Goal: Communication & Community: Answer question/provide support

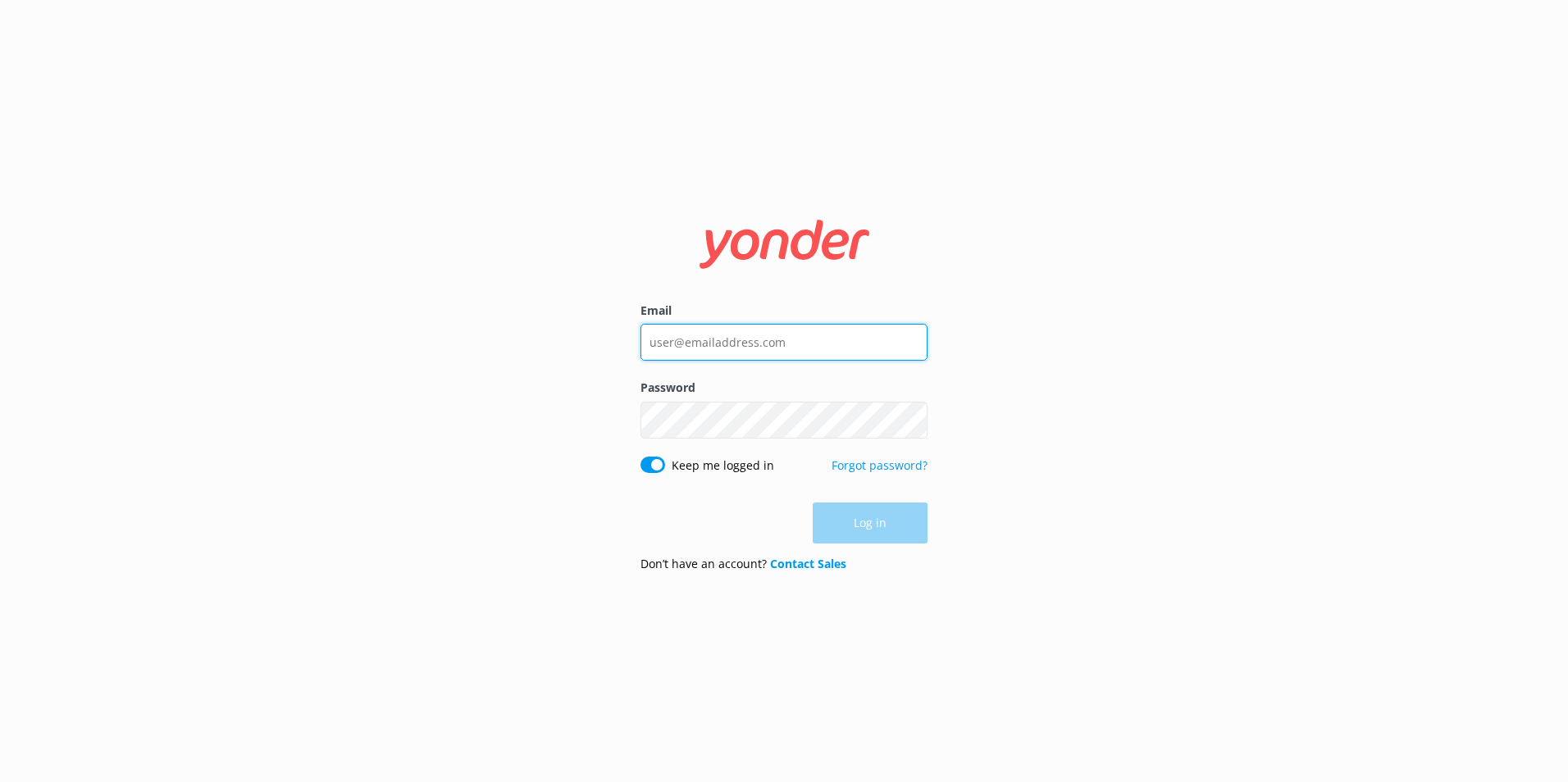
type input "[PERSON_NAME][EMAIL_ADDRESS][PERSON_NAME][DOMAIN_NAME]"
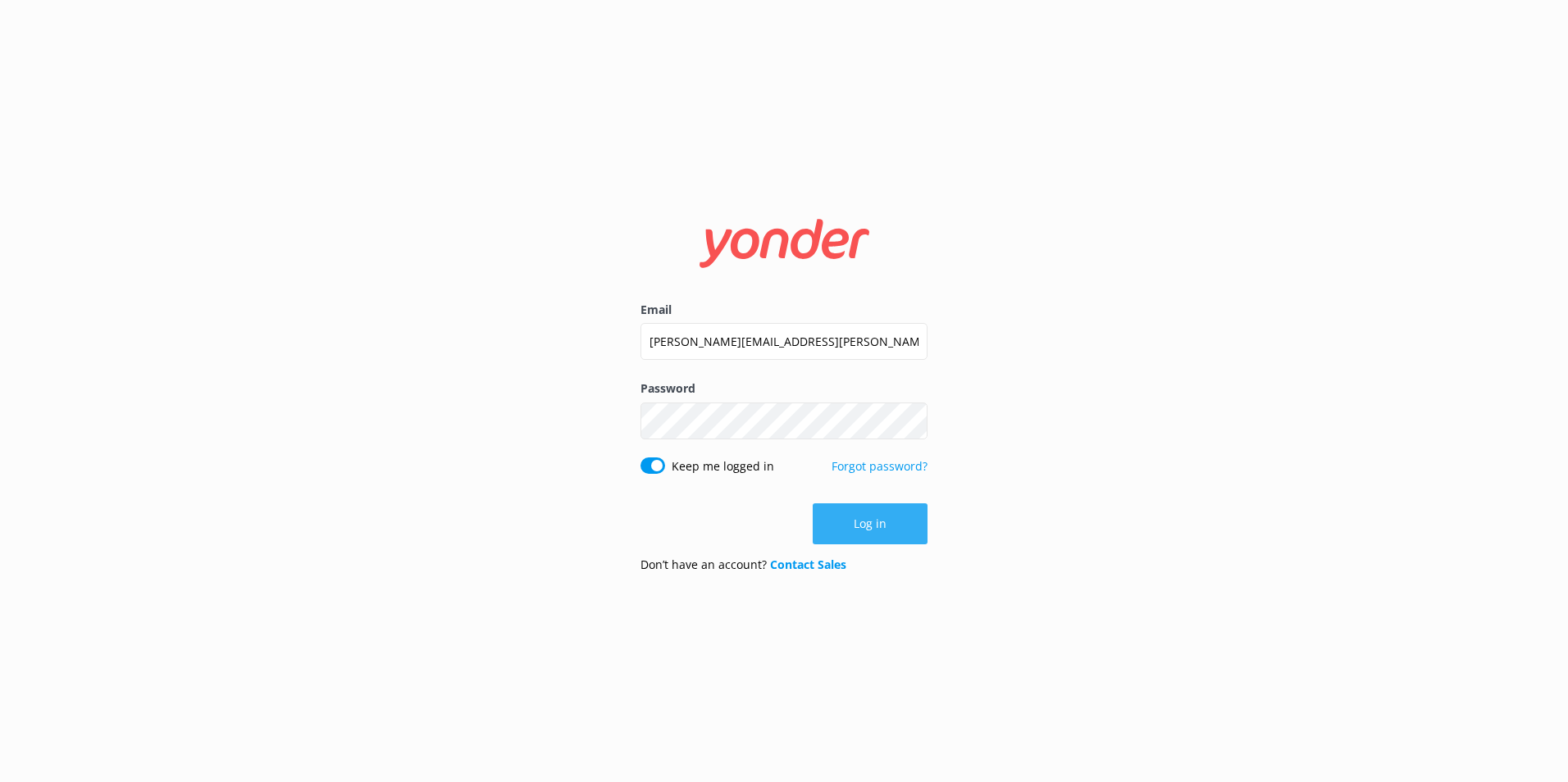
click at [860, 519] on div "Log in" at bounding box center [783, 524] width 287 height 41
click at [861, 519] on button "Log in" at bounding box center [870, 524] width 115 height 41
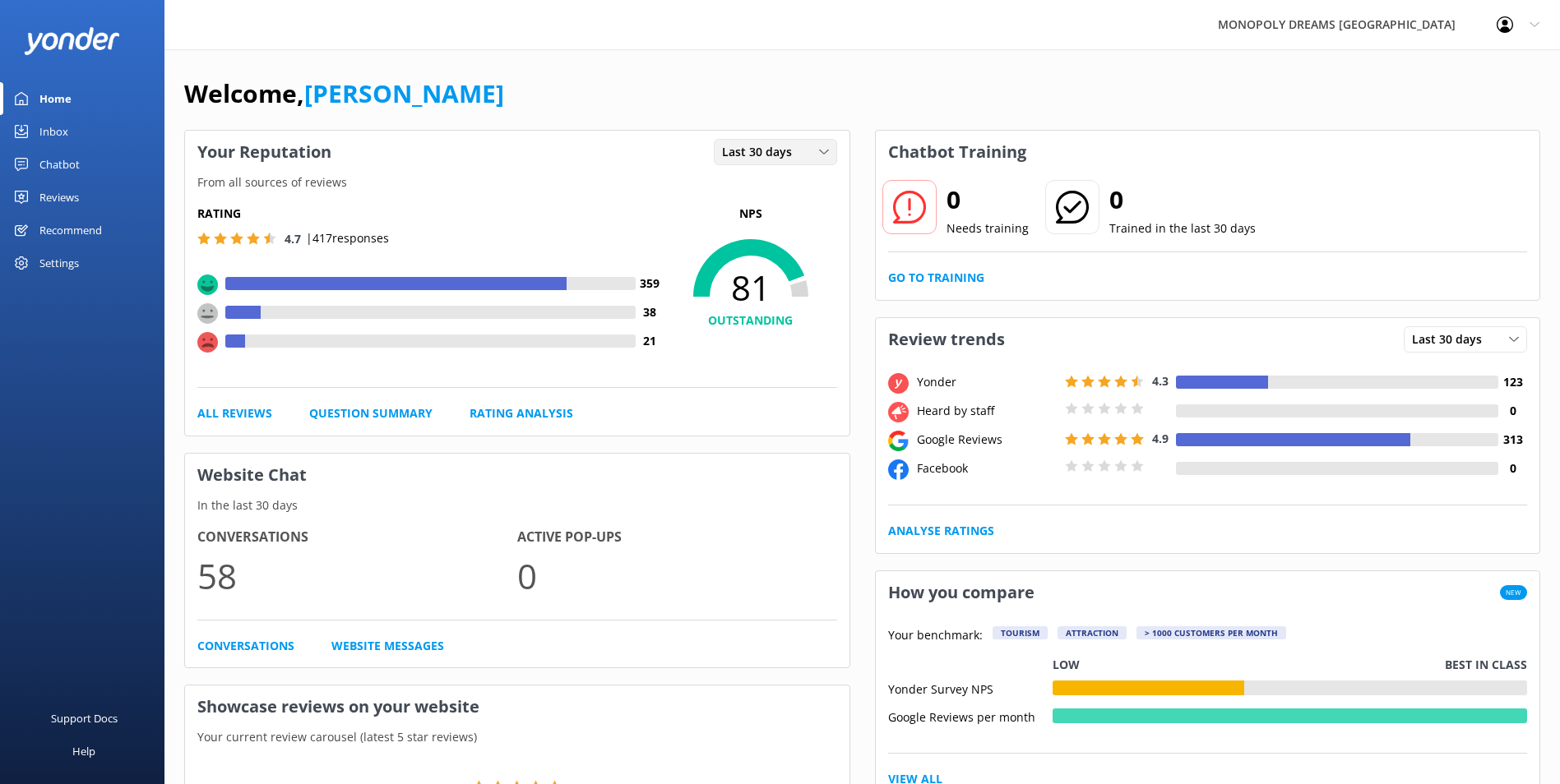
click at [803, 140] on div "Last 30 days Last 7 days Last 30 days" at bounding box center [775, 152] width 123 height 26
click at [767, 194] on div "Last 7 days" at bounding box center [749, 185] width 53 height 16
click at [800, 146] on div "Last 7 days" at bounding box center [775, 152] width 115 height 18
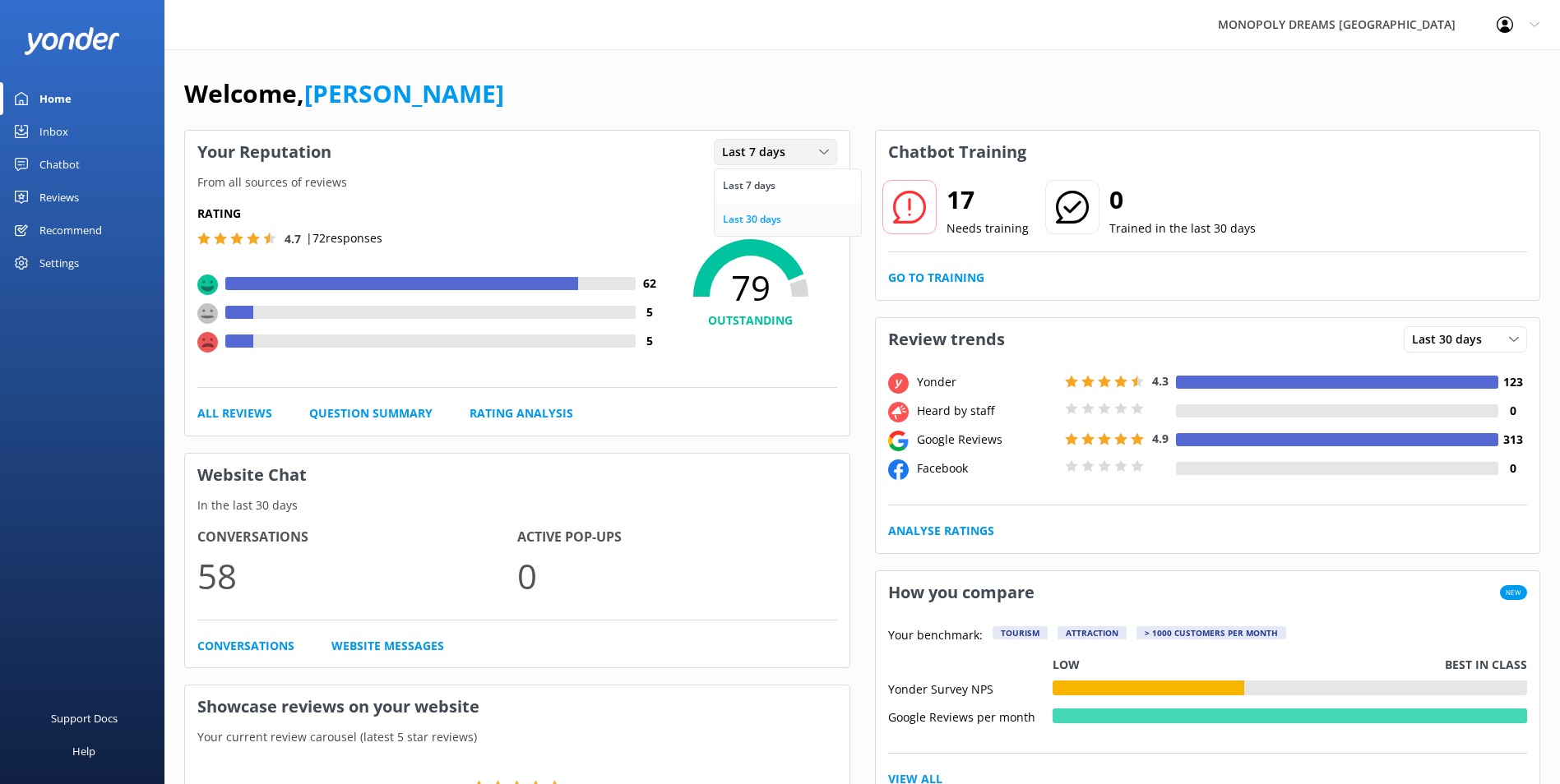
click at [781, 205] on link "Last 30 days" at bounding box center [787, 219] width 146 height 33
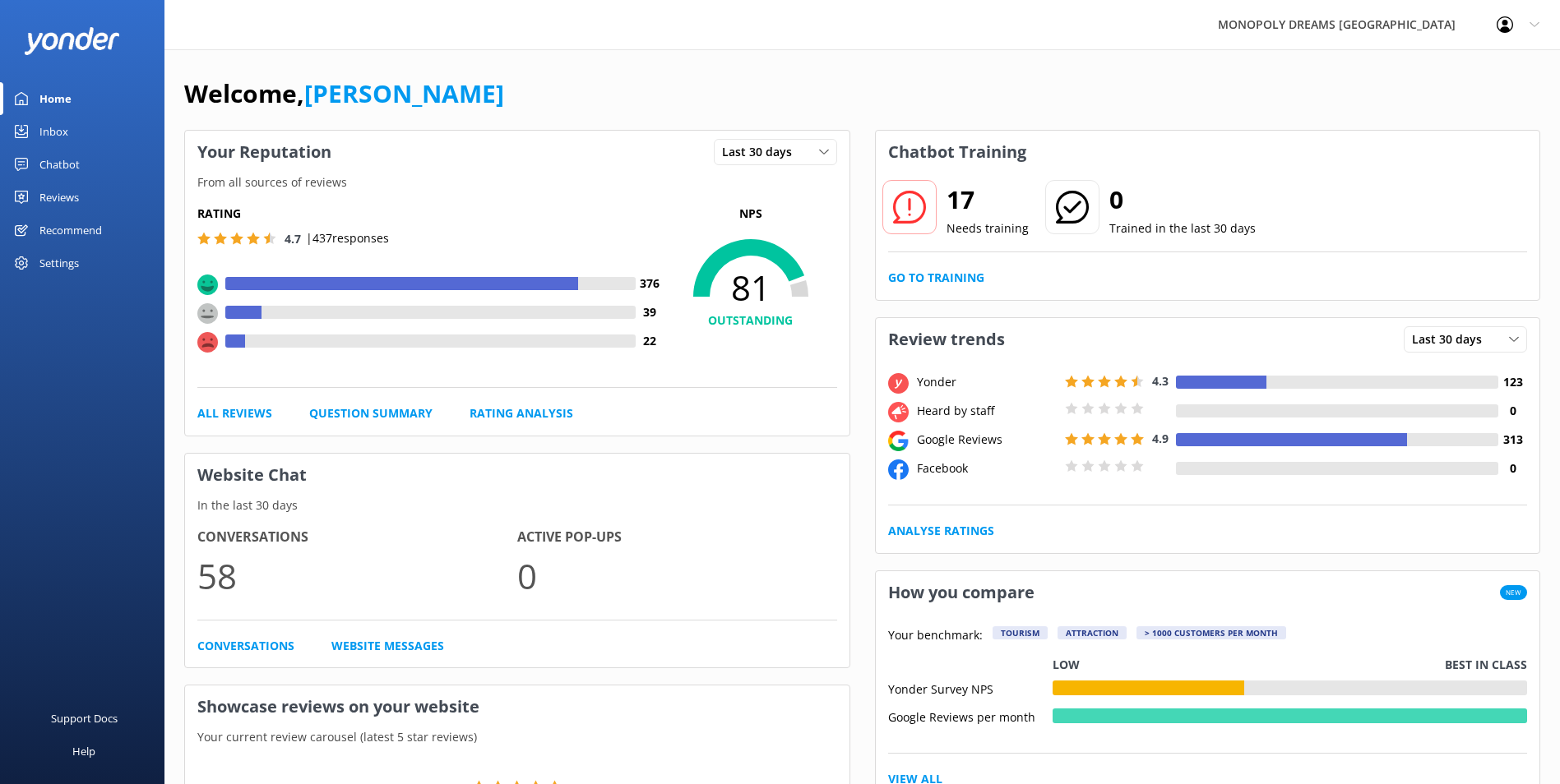
click at [96, 129] on link "Inbox" at bounding box center [82, 131] width 164 height 33
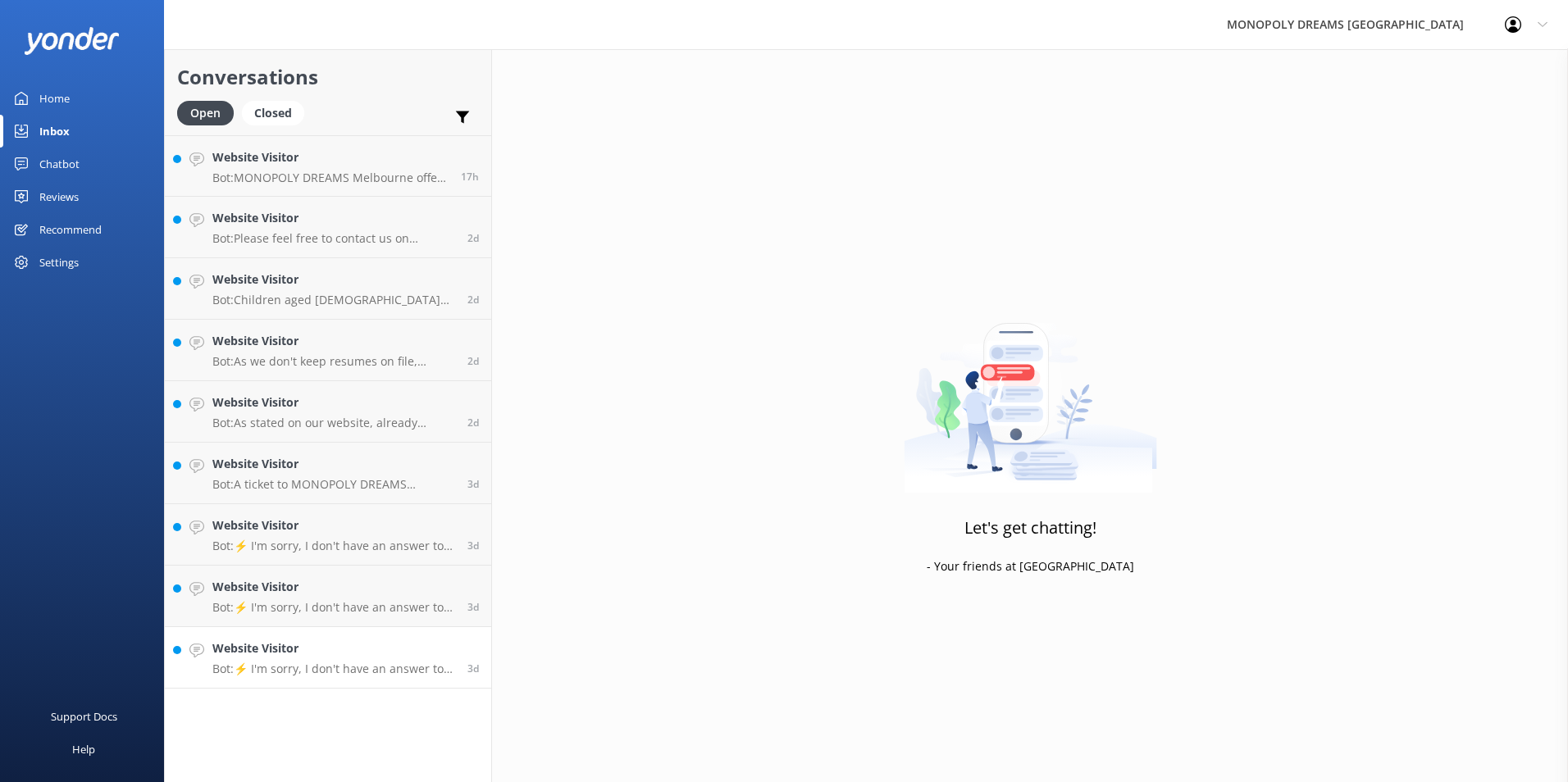
click at [375, 679] on link "Website Visitor Bot: ⚡ I'm sorry, I don't have an answer to your question. Coul…" at bounding box center [327, 657] width 326 height 61
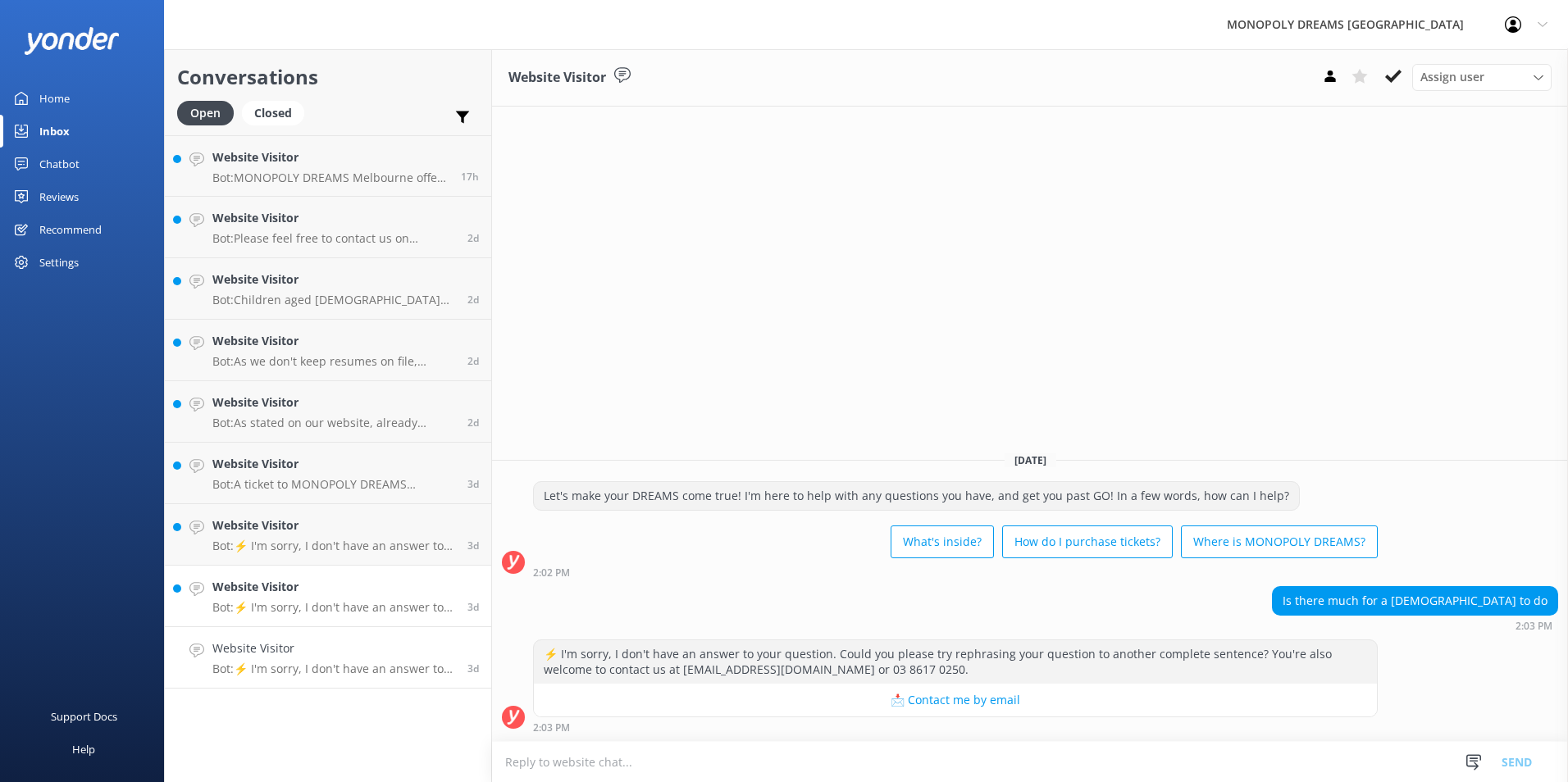
click at [353, 580] on h4 "Website Visitor" at bounding box center [334, 586] width 243 height 18
click at [357, 530] on h4 "Website Visitor" at bounding box center [334, 524] width 243 height 18
click at [363, 477] on p "Bot: A ticket to MONOPOLY DREAMS Melbourne includes access to both Mr. Monopoly…" at bounding box center [334, 485] width 243 height 15
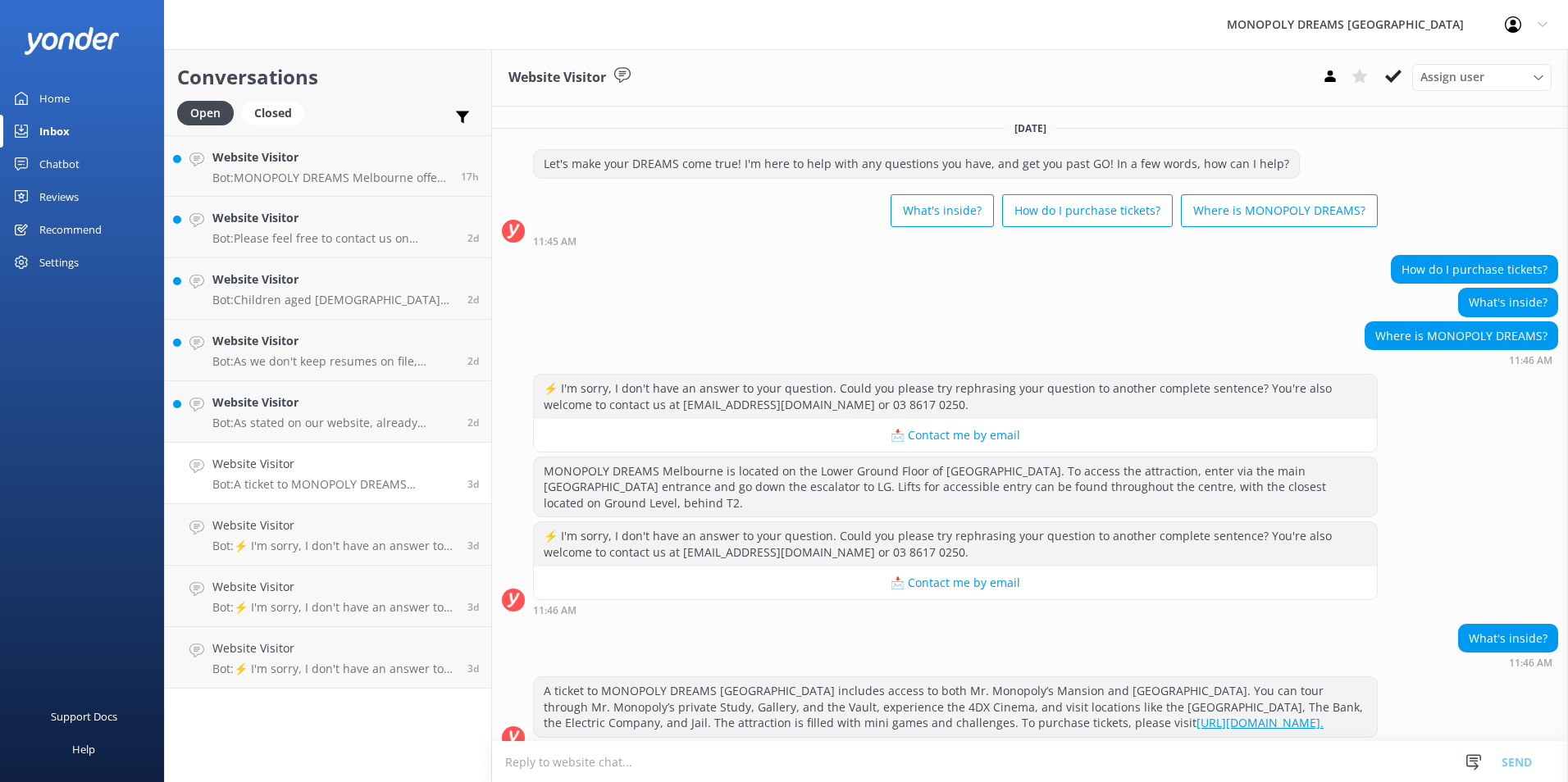
scroll to position [21, 0]
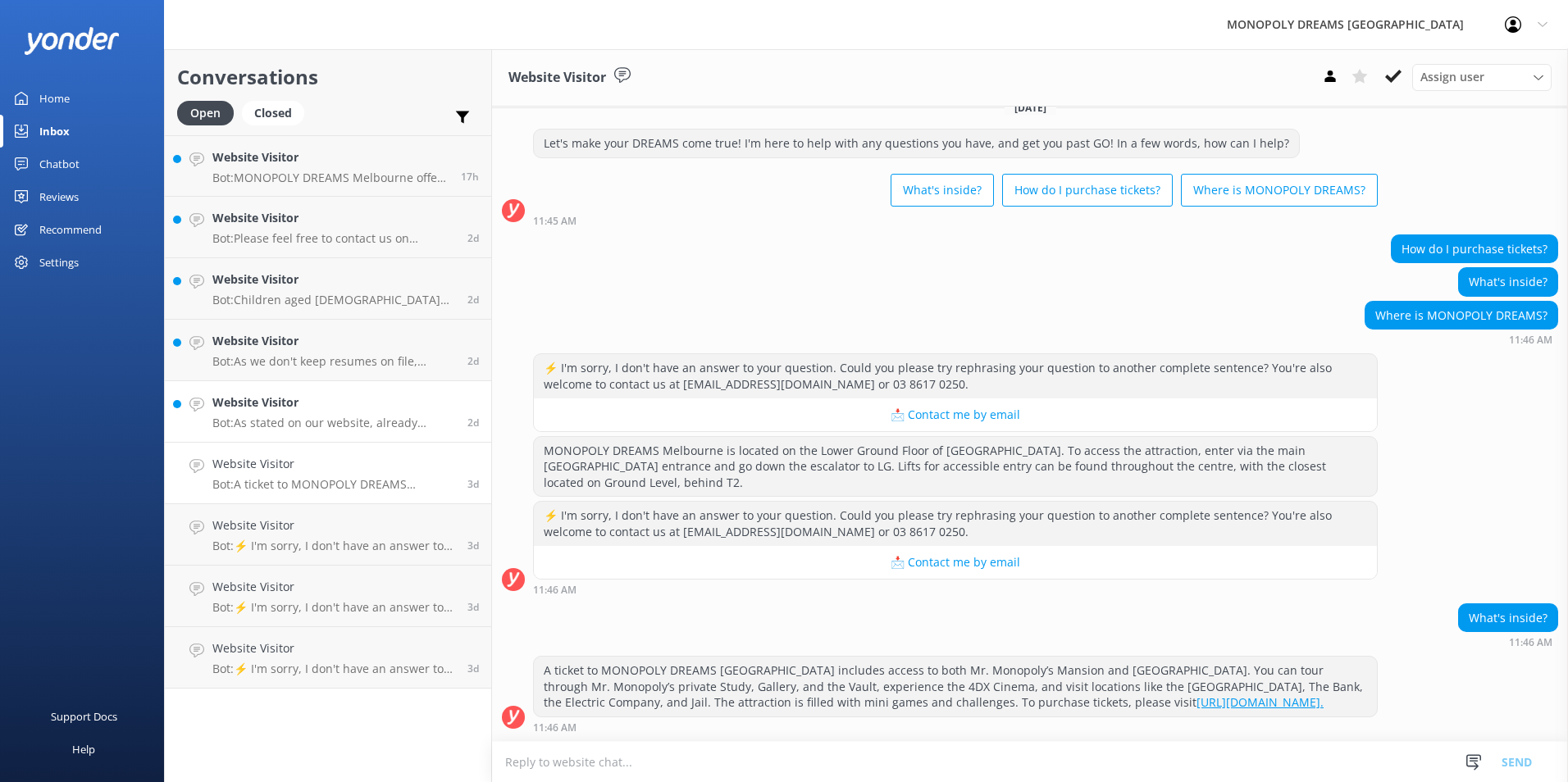
click at [301, 407] on h4 "Website Visitor" at bounding box center [334, 402] width 243 height 18
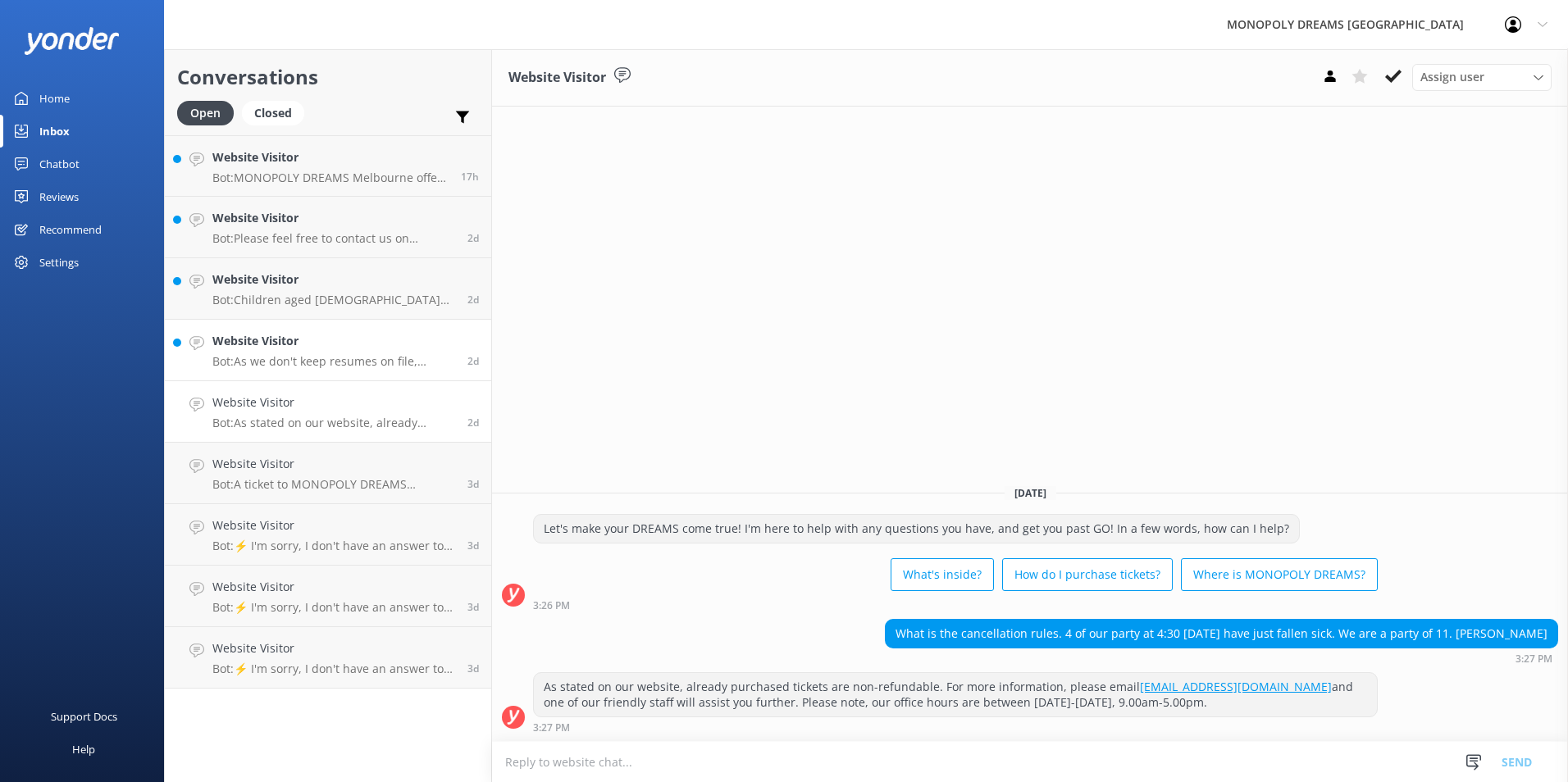
click at [383, 351] on div "Website Visitor Bot: As we don't keep resumes on file, please check our website…" at bounding box center [334, 350] width 243 height 36
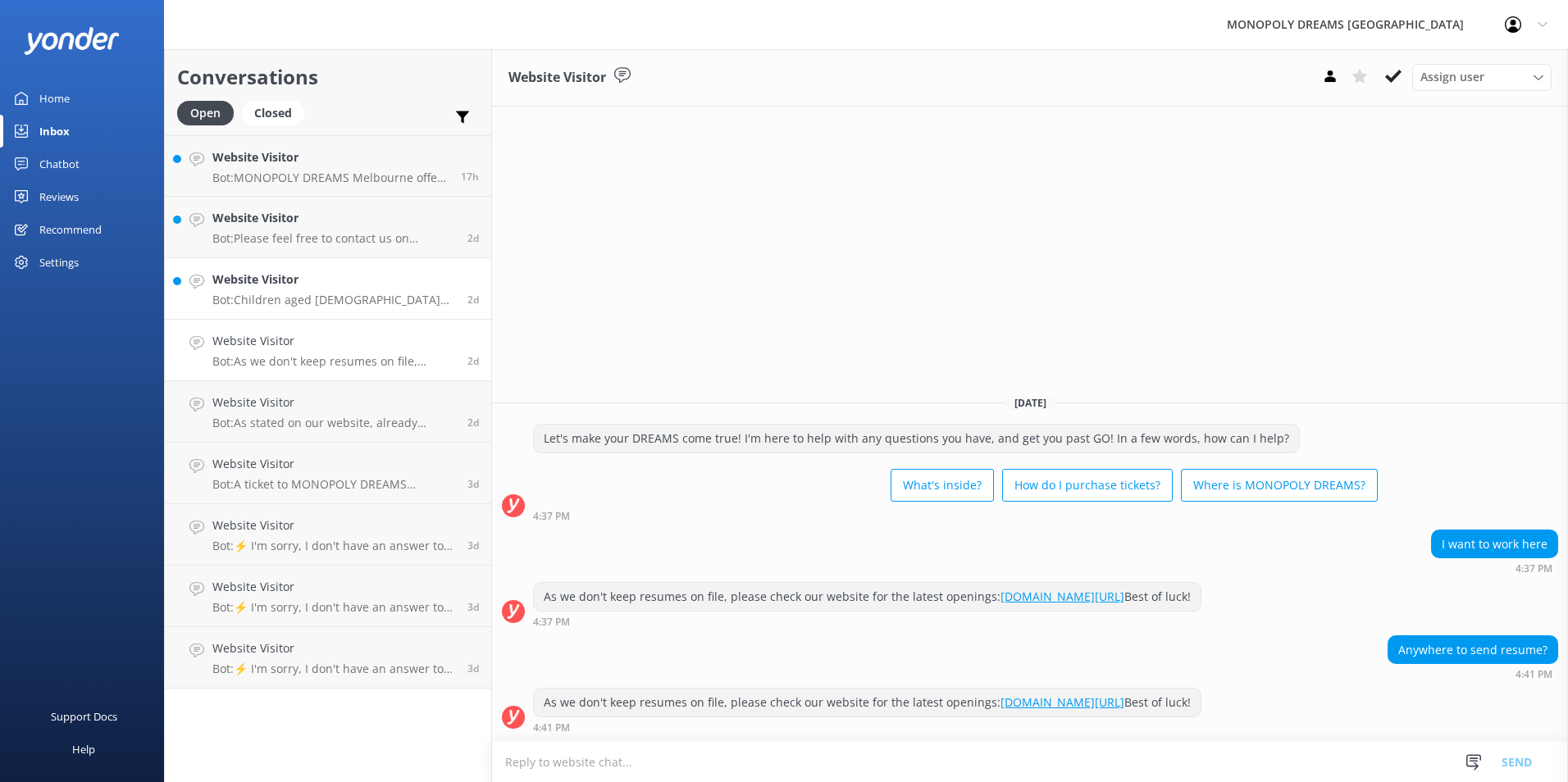
click at [339, 275] on h4 "Website Visitor" at bounding box center [334, 279] width 243 height 18
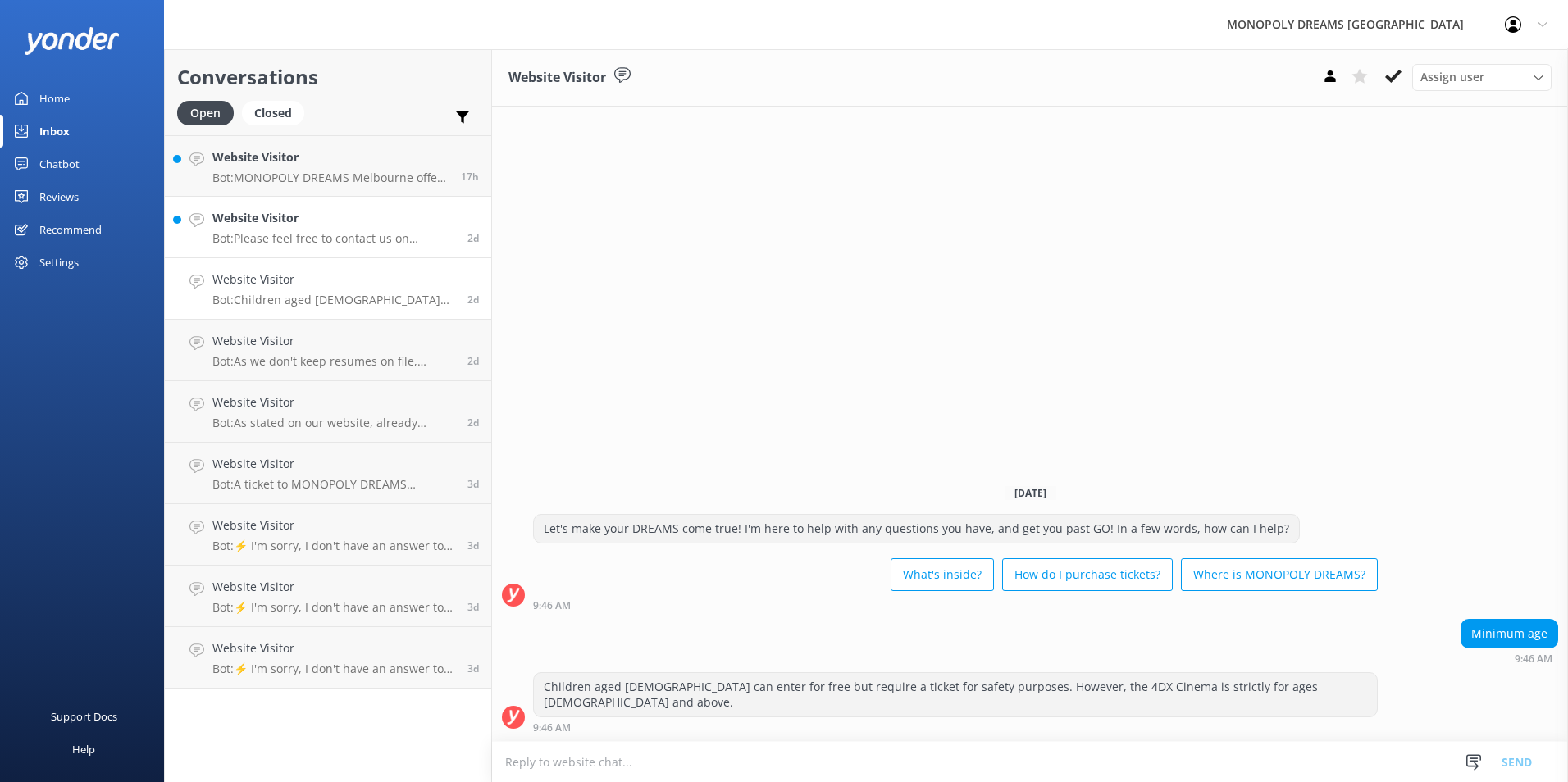
click at [373, 239] on p "Bot: Please feel free to contact us on [PHONE_NUMBER] or email us at [EMAIL_ADD…" at bounding box center [334, 239] width 243 height 15
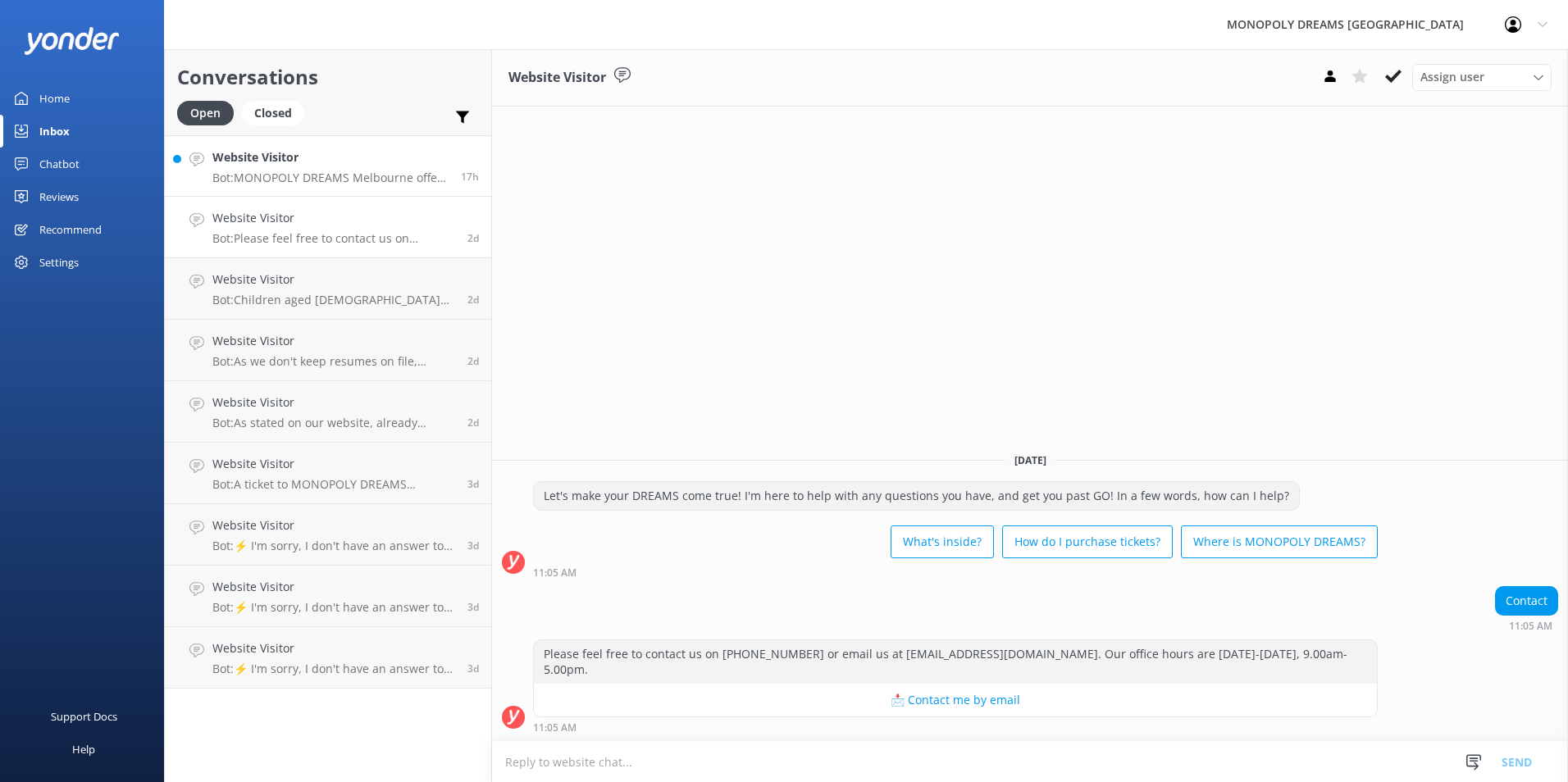
click at [356, 182] on p "Bot: MONOPOLY DREAMS Melbourne offers a variety of activities suitable for adul…" at bounding box center [330, 178] width 236 height 15
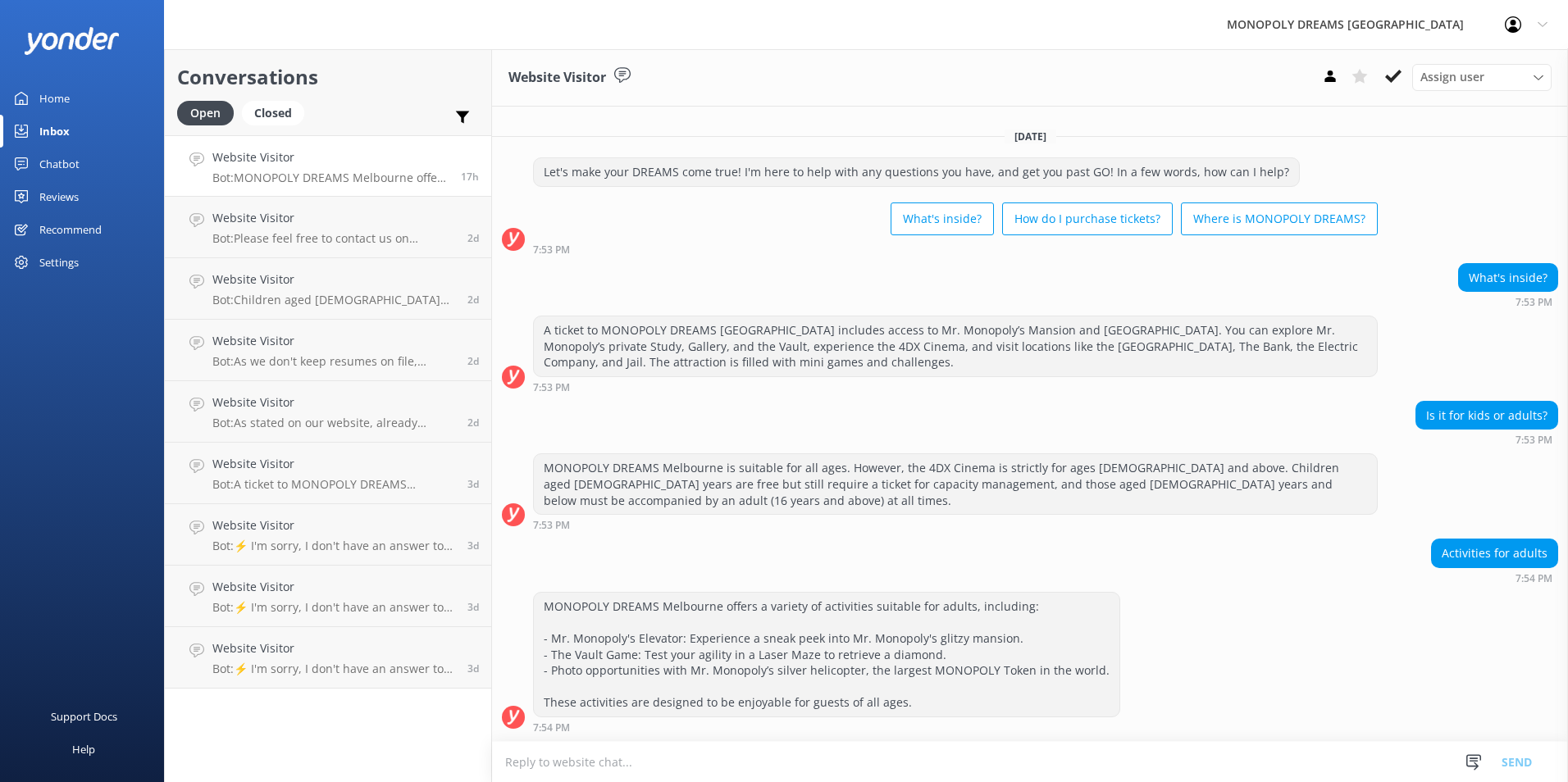
click at [351, 195] on link "Website Visitor Bot: MONOPOLY DREAMS Melbourne offers a variety of activities s…" at bounding box center [327, 165] width 326 height 61
click at [362, 251] on link "Website Visitor Bot: Please feel free to contact us on [PHONE_NUMBER] or email …" at bounding box center [327, 227] width 326 height 61
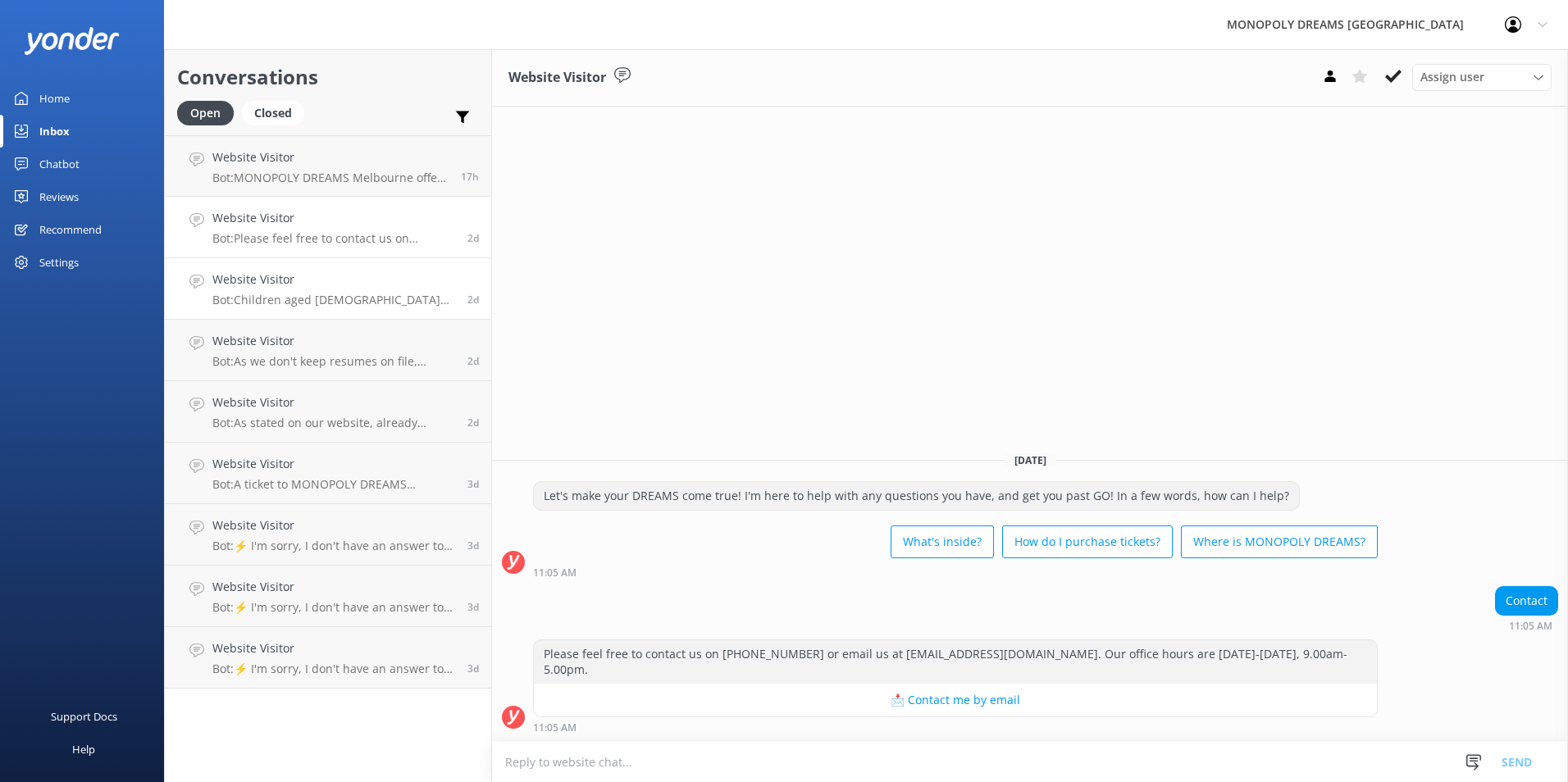
click at [363, 305] on p "Bot: Children aged [DEMOGRAPHIC_DATA] can enter for free but require a ticket f…" at bounding box center [334, 300] width 243 height 15
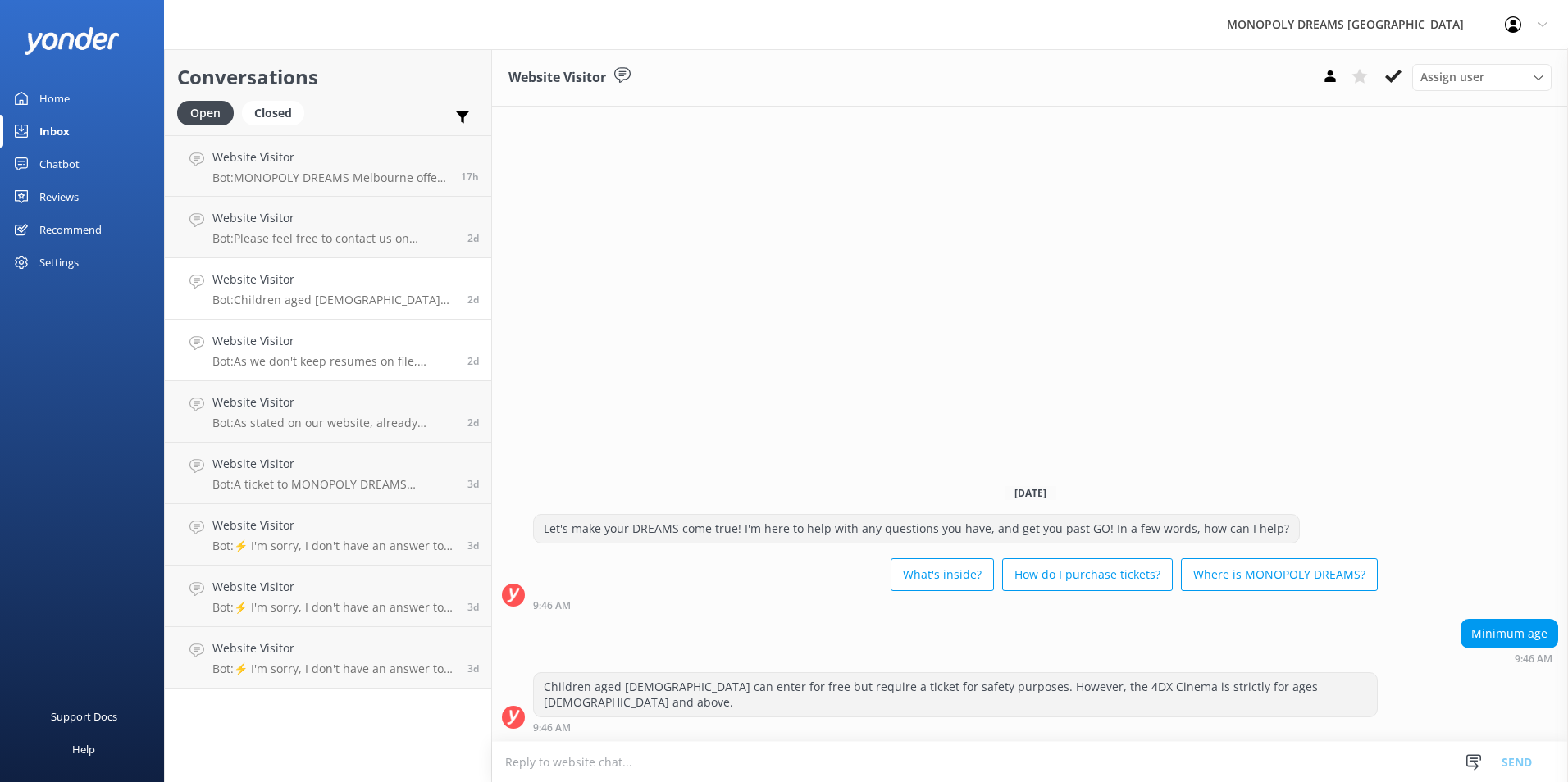
click at [364, 345] on h4 "Website Visitor" at bounding box center [334, 340] width 243 height 18
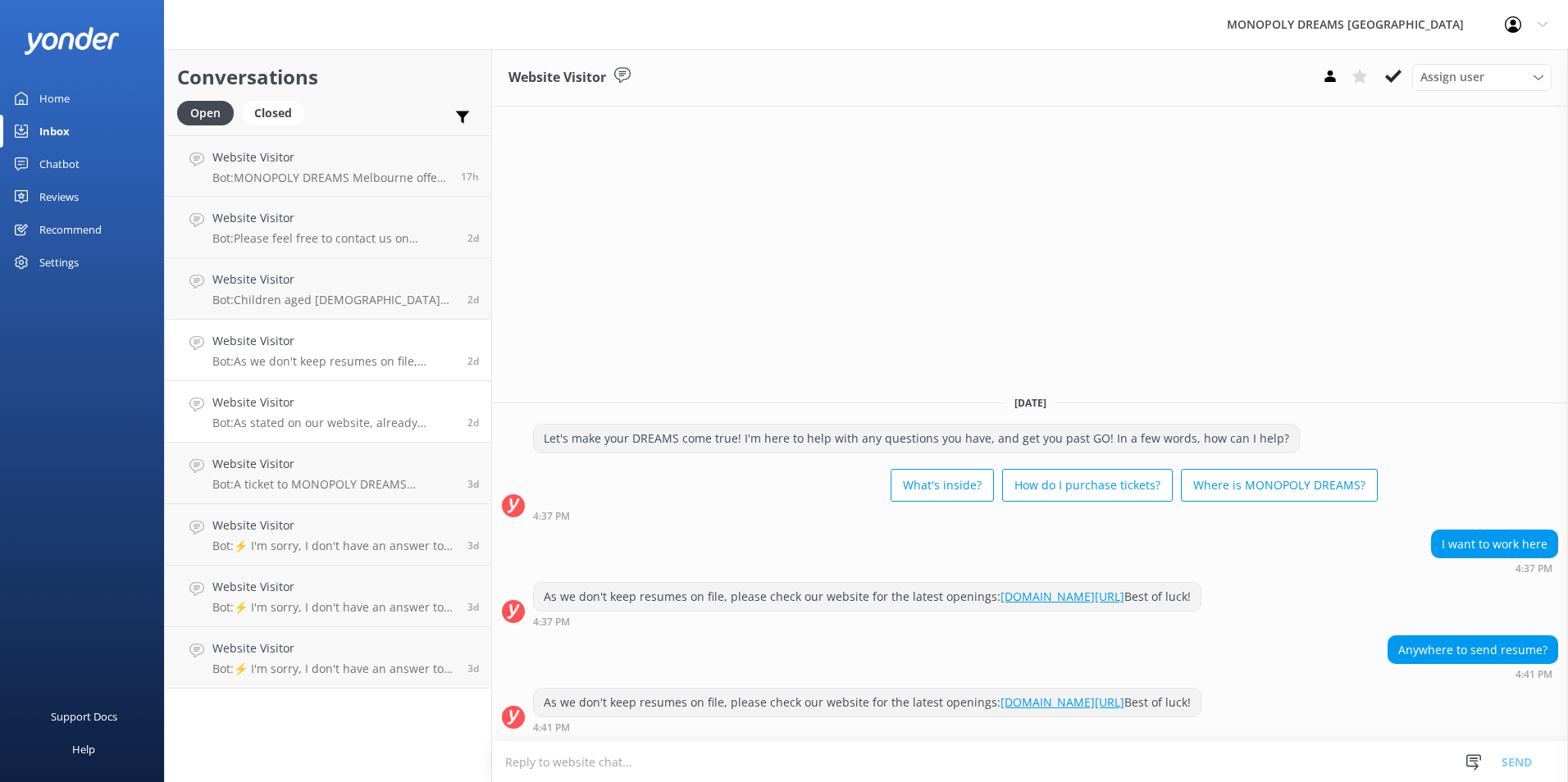
click at [323, 432] on link "Website Visitor Bot: As stated on our website, already purchased tickets are no…" at bounding box center [327, 412] width 326 height 61
